Goal: Information Seeking & Learning: Compare options

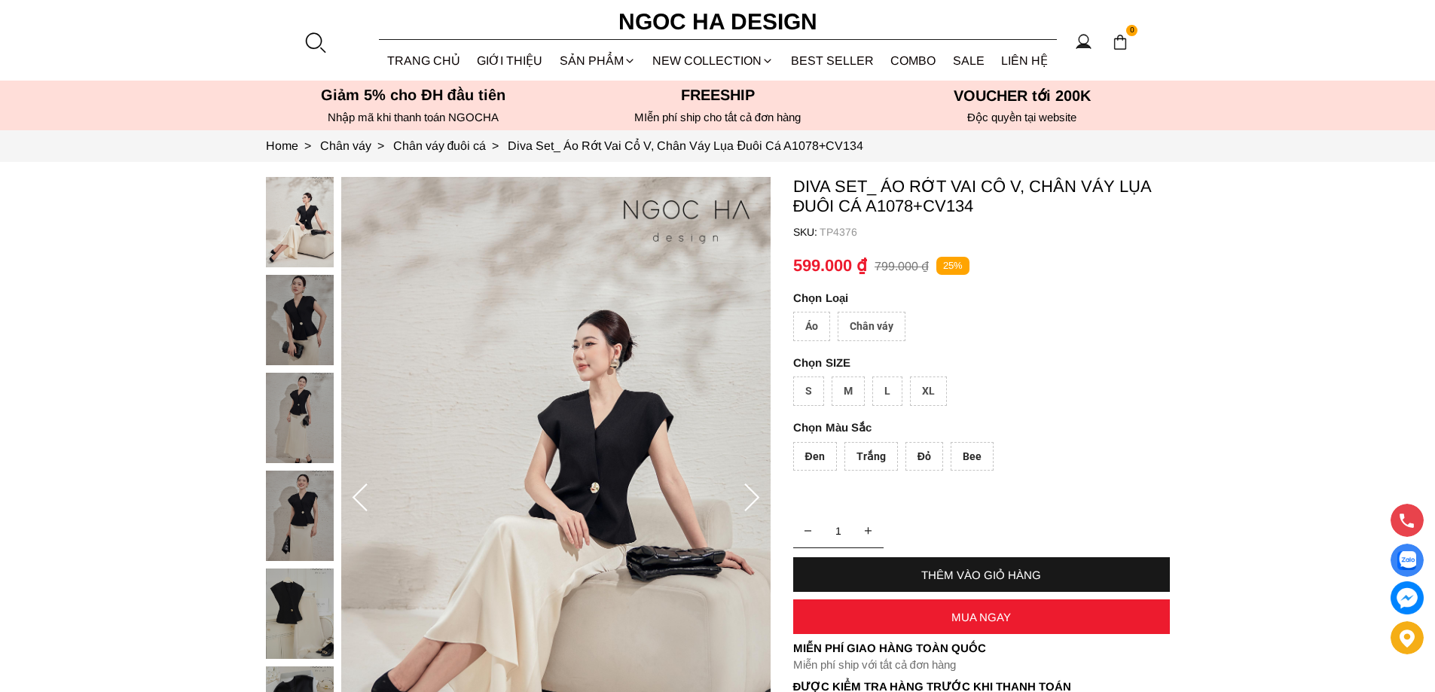
click at [295, 533] on img at bounding box center [300, 516] width 68 height 90
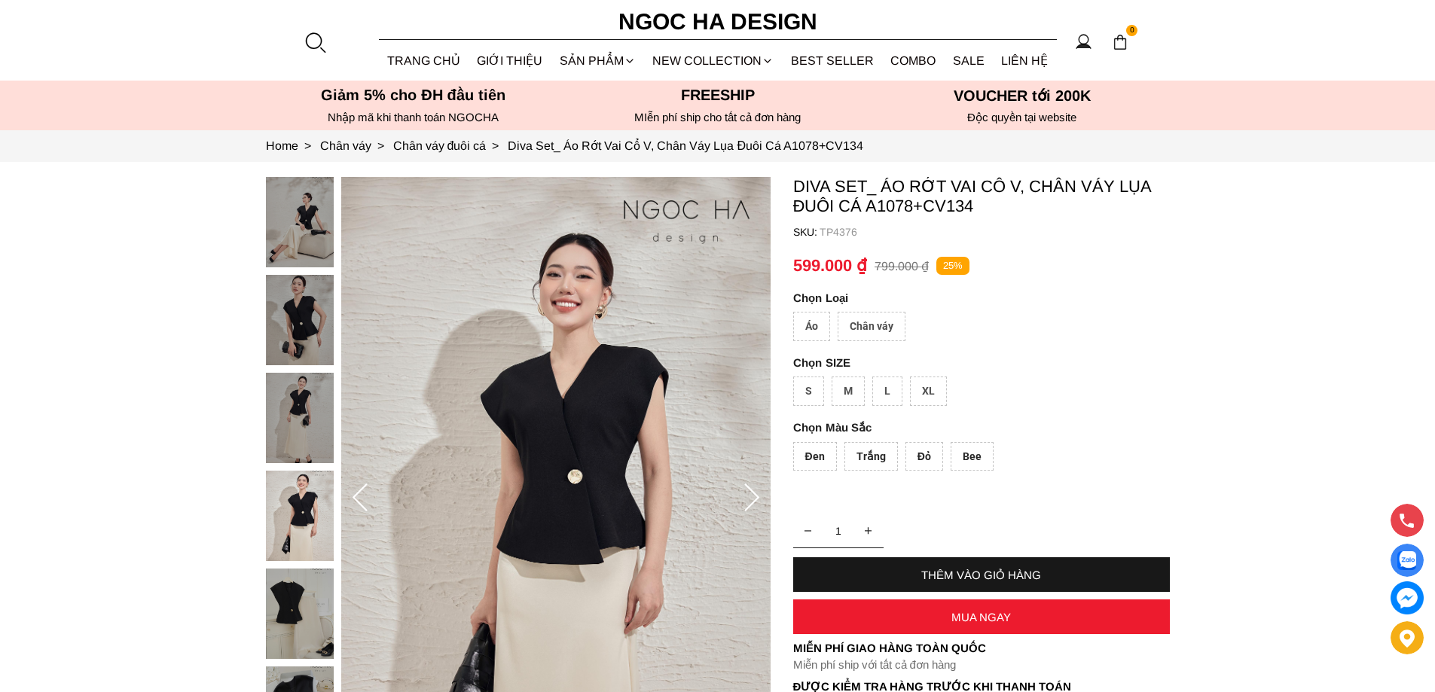
click at [292, 606] on img at bounding box center [300, 614] width 68 height 90
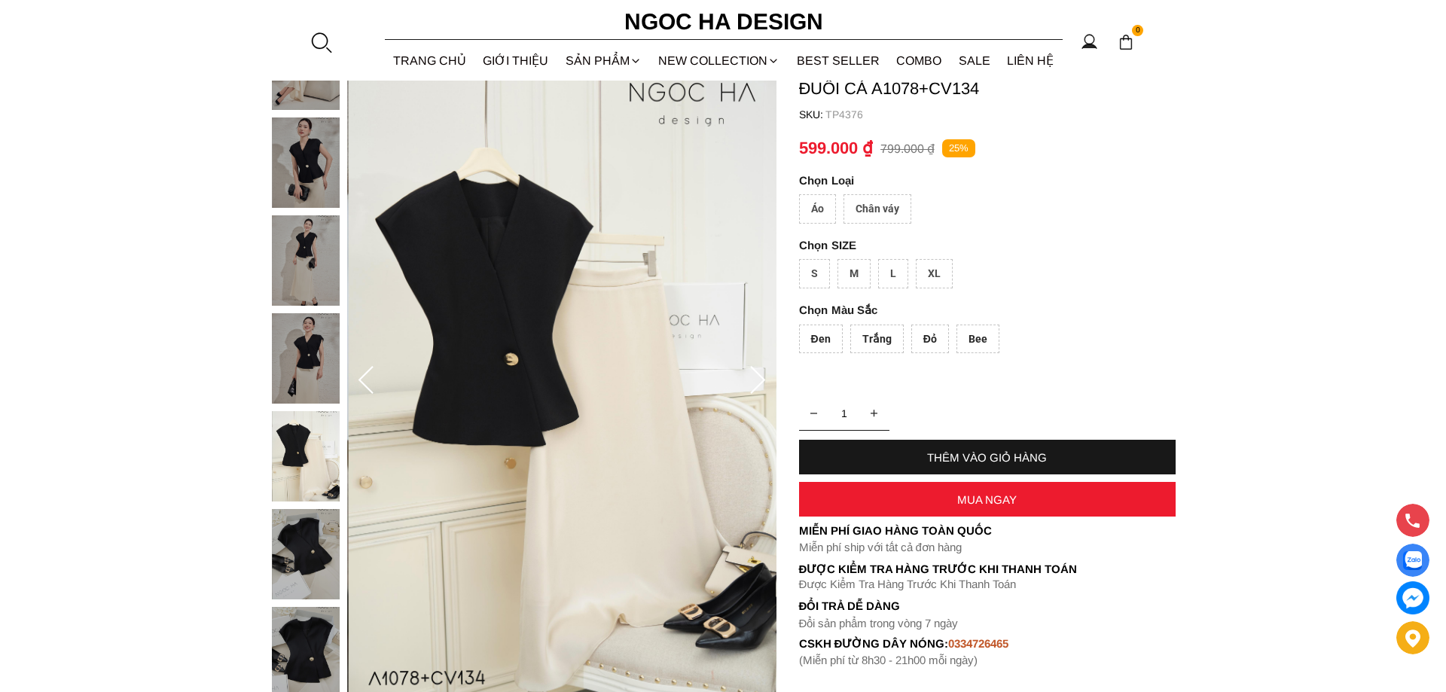
scroll to position [377, 0]
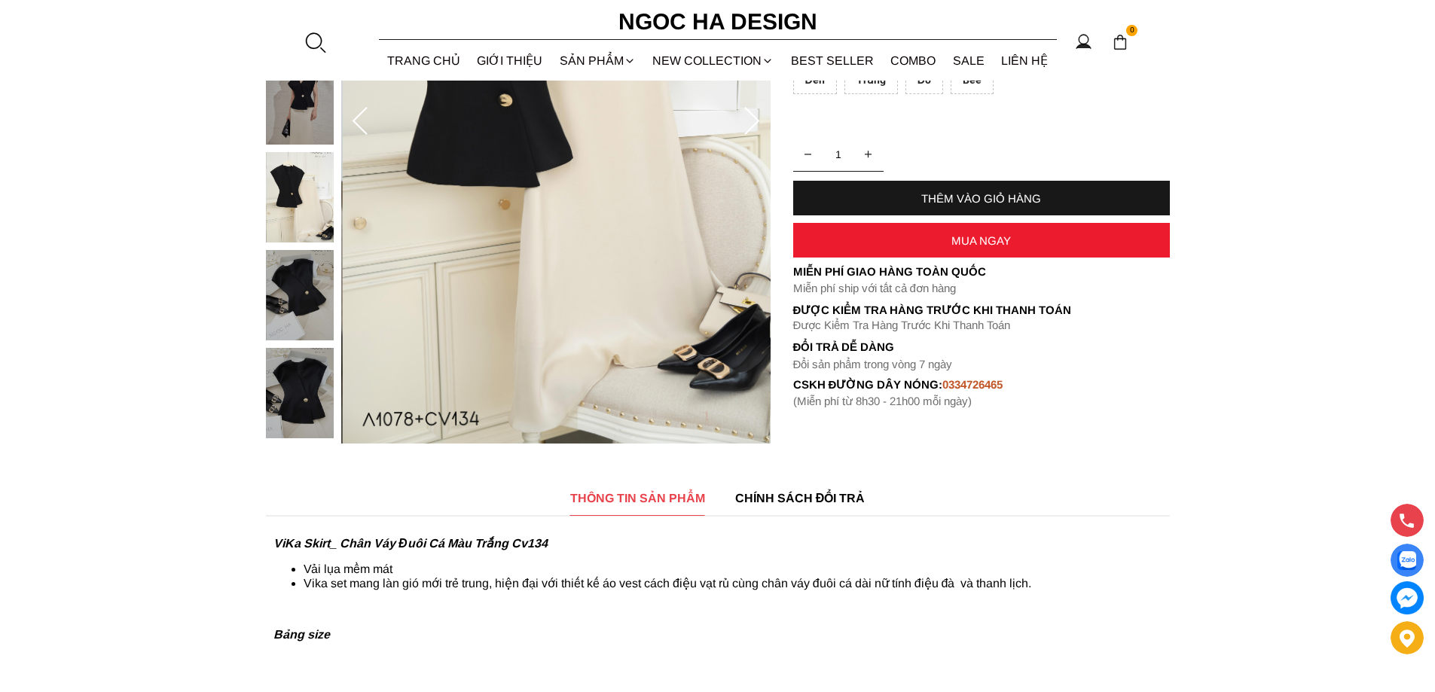
click at [306, 400] on img at bounding box center [300, 393] width 68 height 90
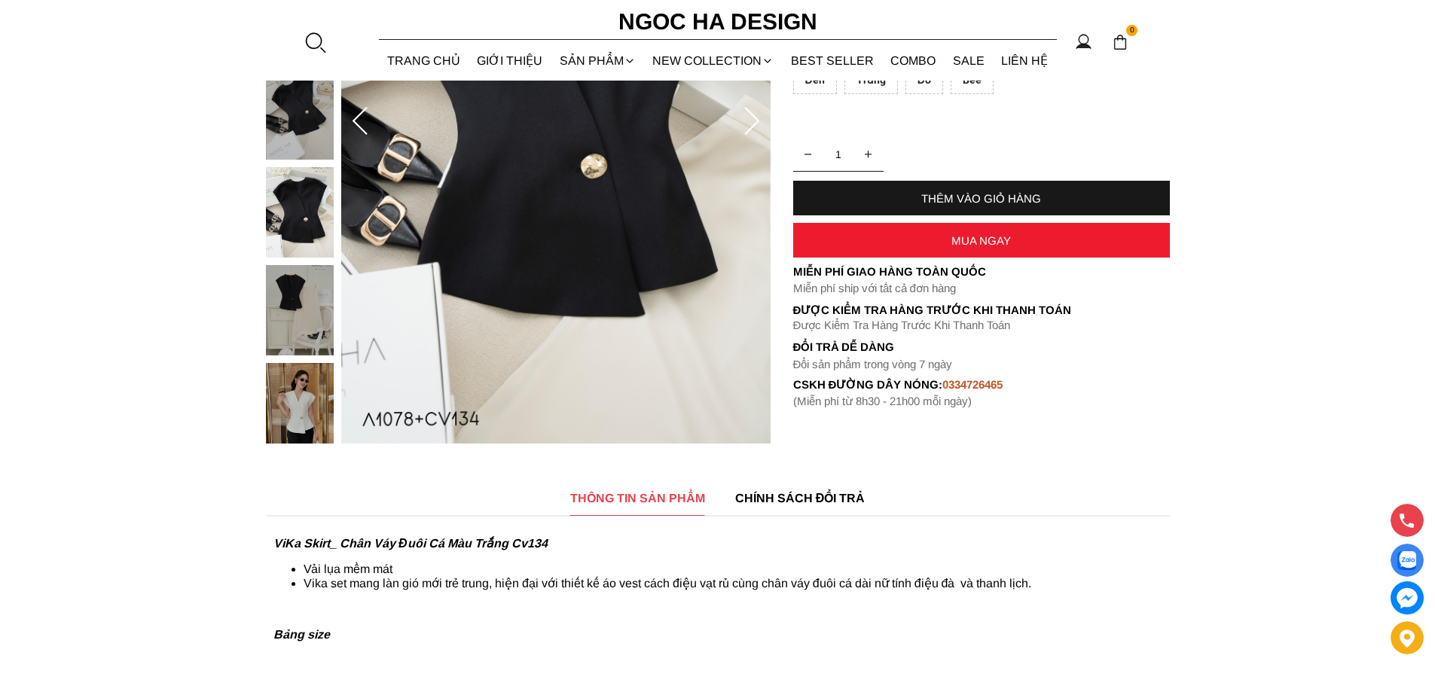
click at [588, 232] on img at bounding box center [555, 121] width 429 height 643
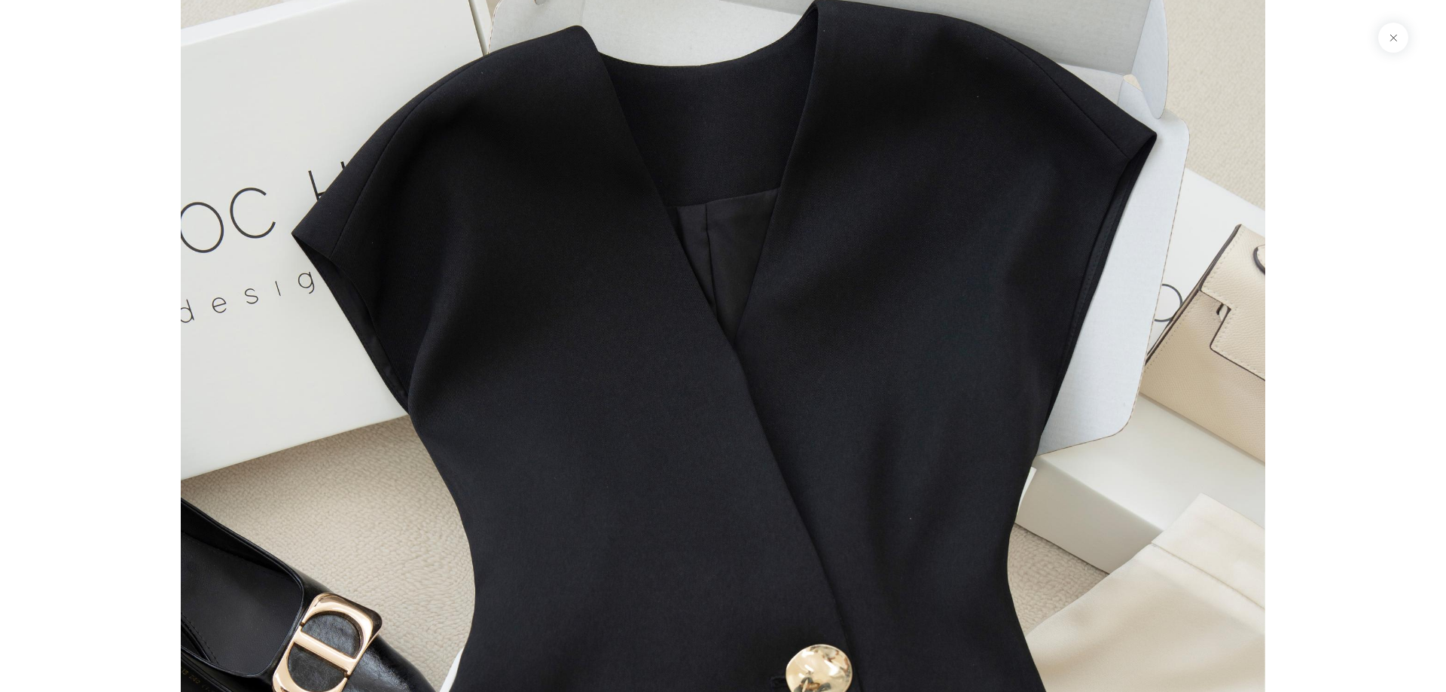
scroll to position [9978, 0]
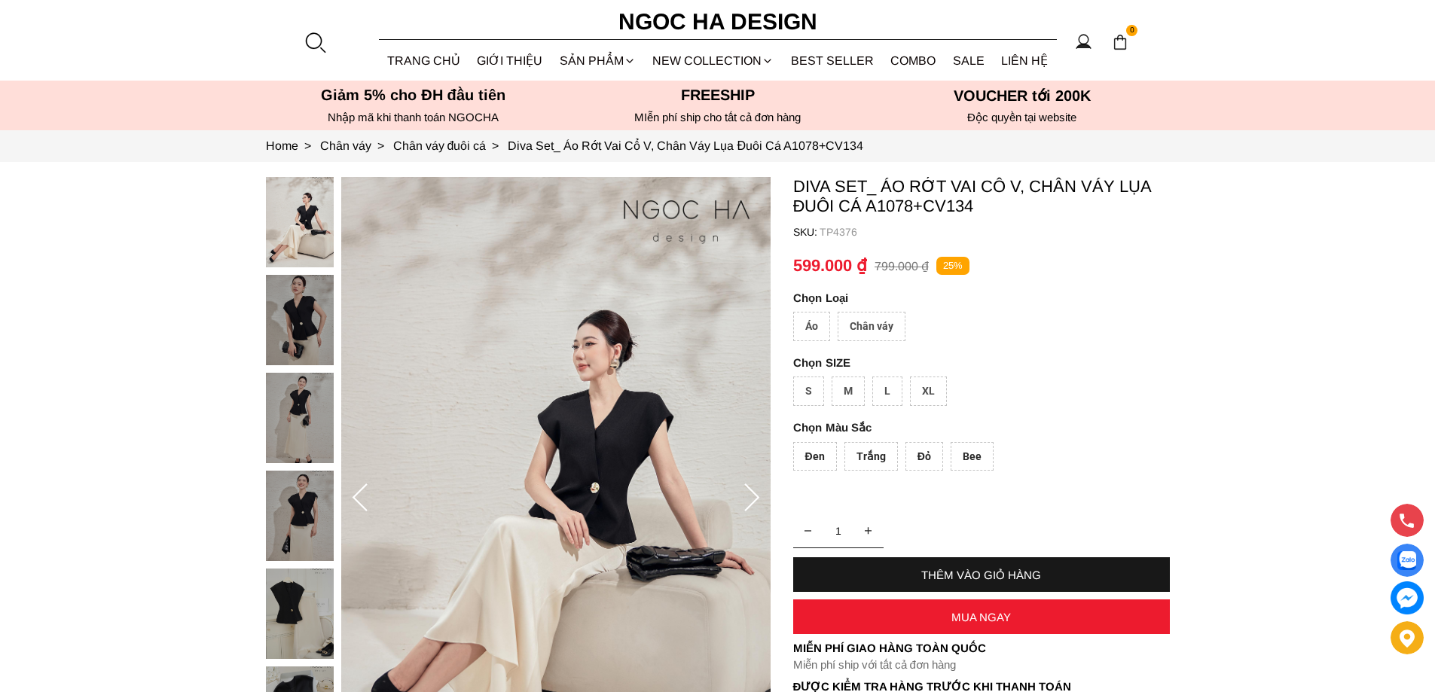
click at [863, 453] on div "Trắng" at bounding box center [871, 456] width 53 height 29
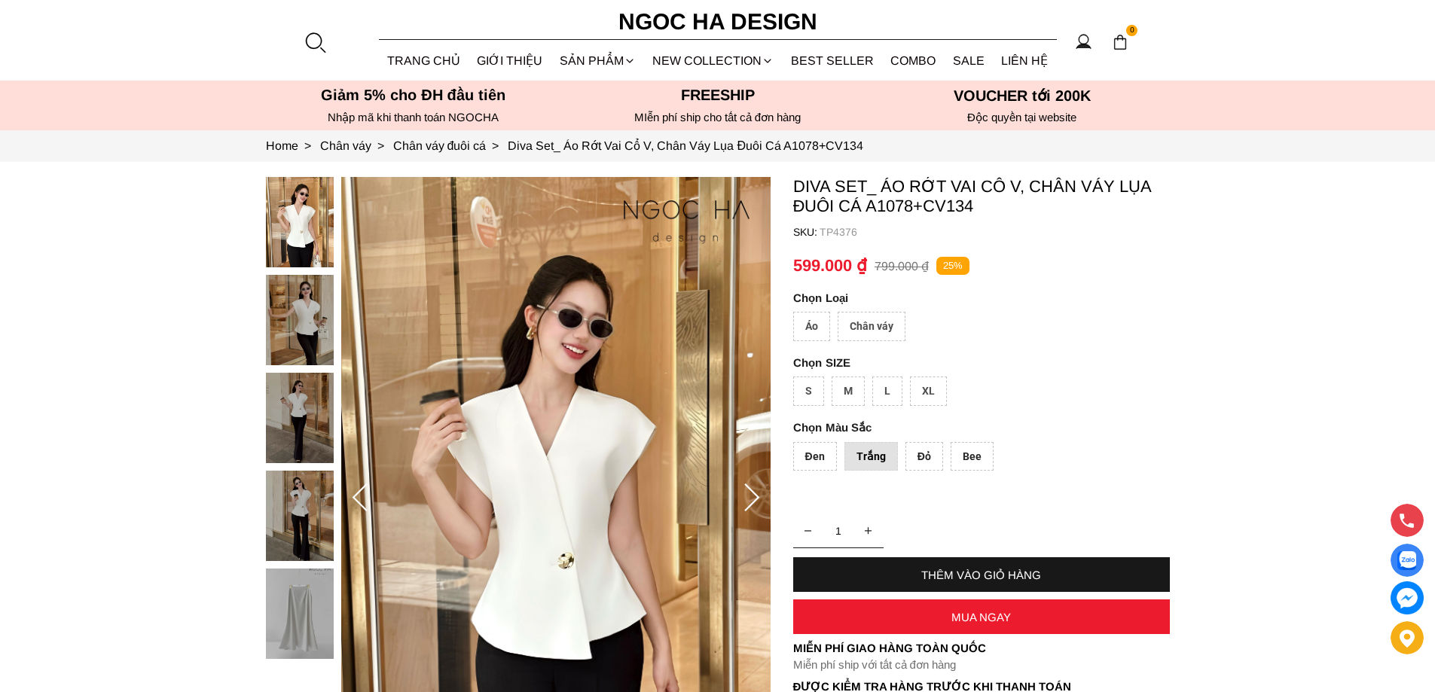
click at [286, 336] on img at bounding box center [300, 320] width 68 height 90
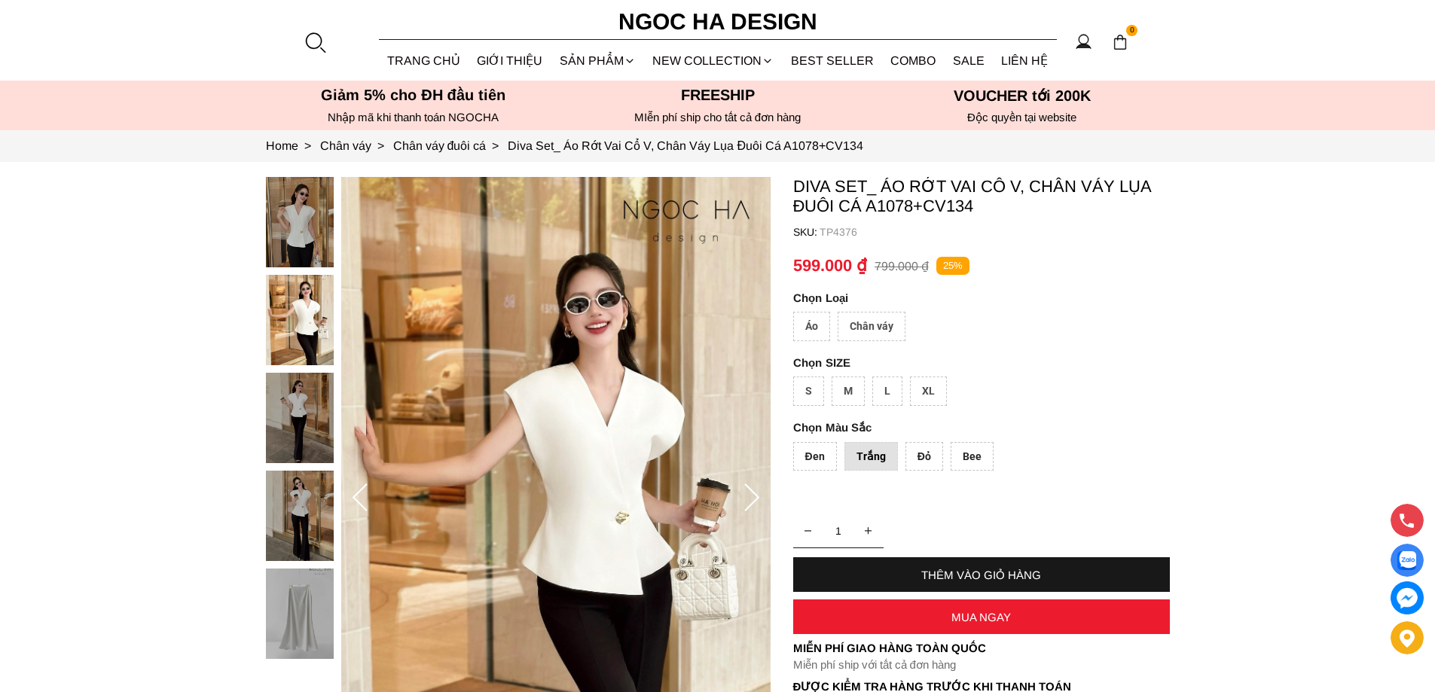
click at [636, 536] on img at bounding box center [555, 498] width 429 height 643
click at [634, 490] on img at bounding box center [555, 498] width 429 height 643
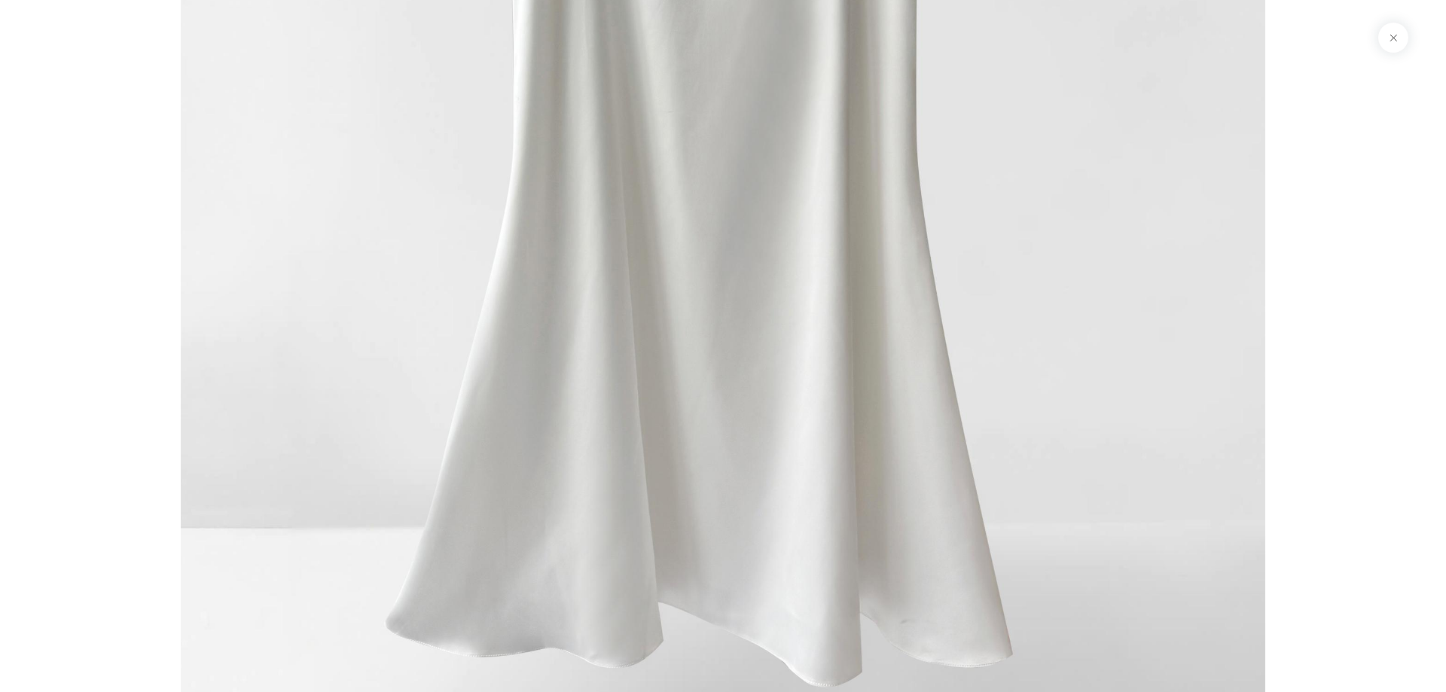
scroll to position [7435, 0]
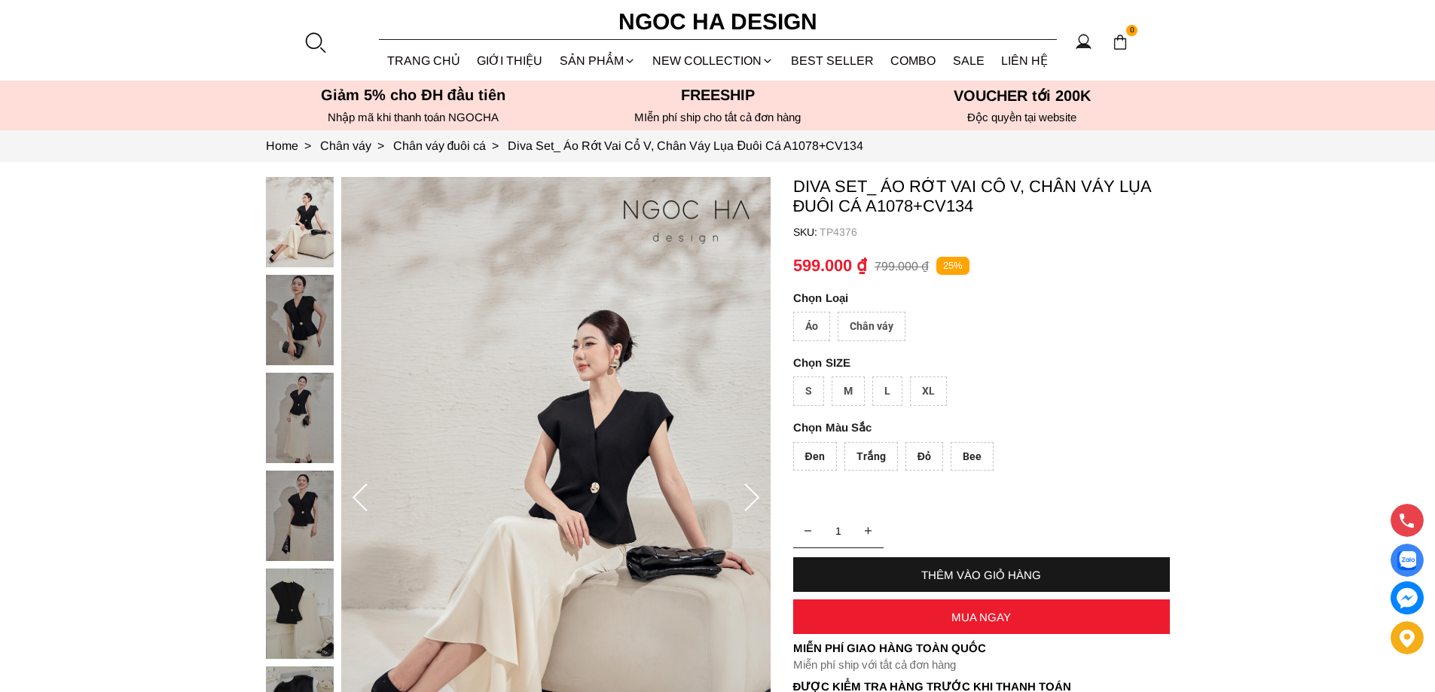
click at [927, 452] on div "Đỏ" at bounding box center [925, 456] width 38 height 29
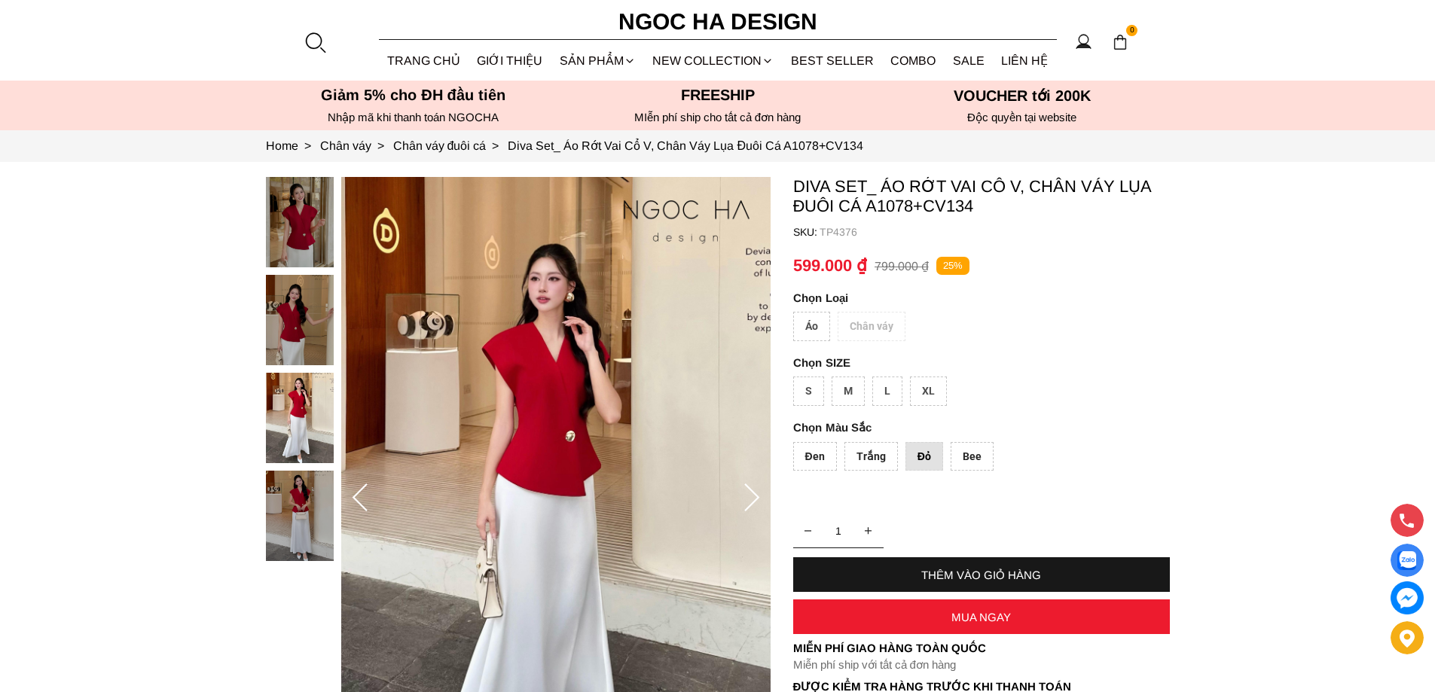
click at [547, 436] on img at bounding box center [555, 498] width 429 height 643
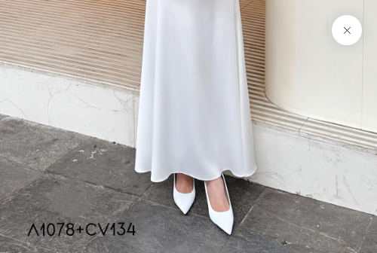
scroll to position [1245, 0]
